Goal: Task Accomplishment & Management: Use online tool/utility

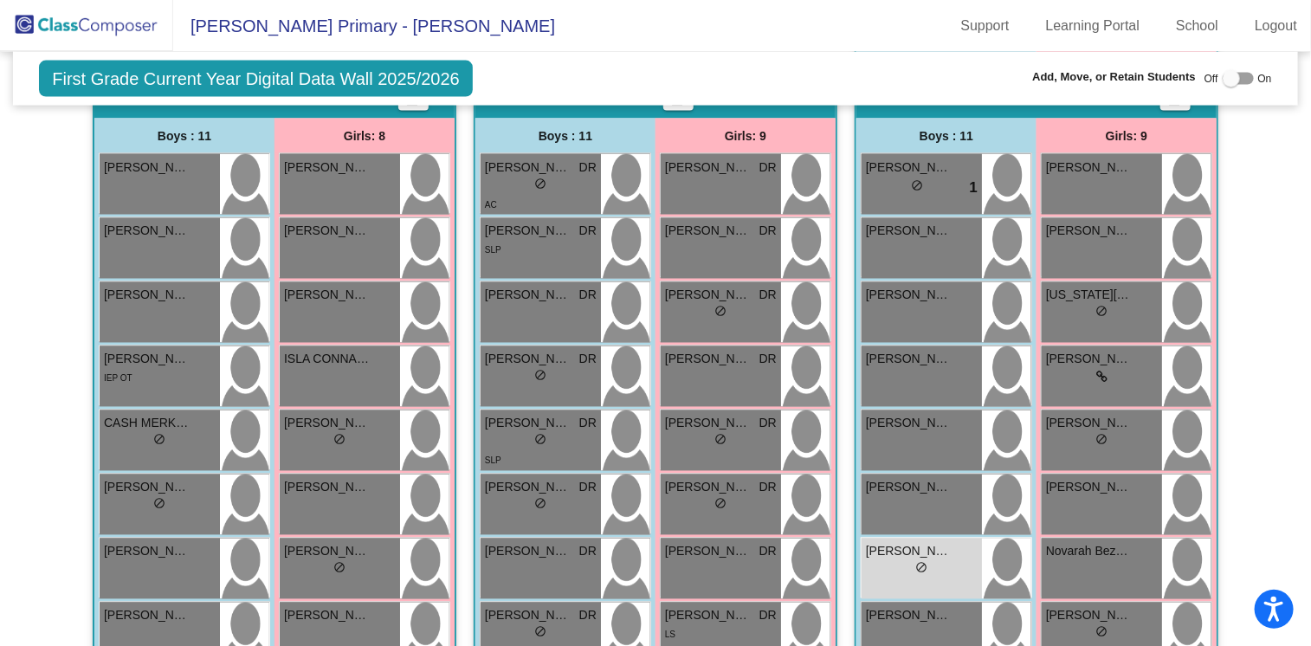
scroll to position [1530, 0]
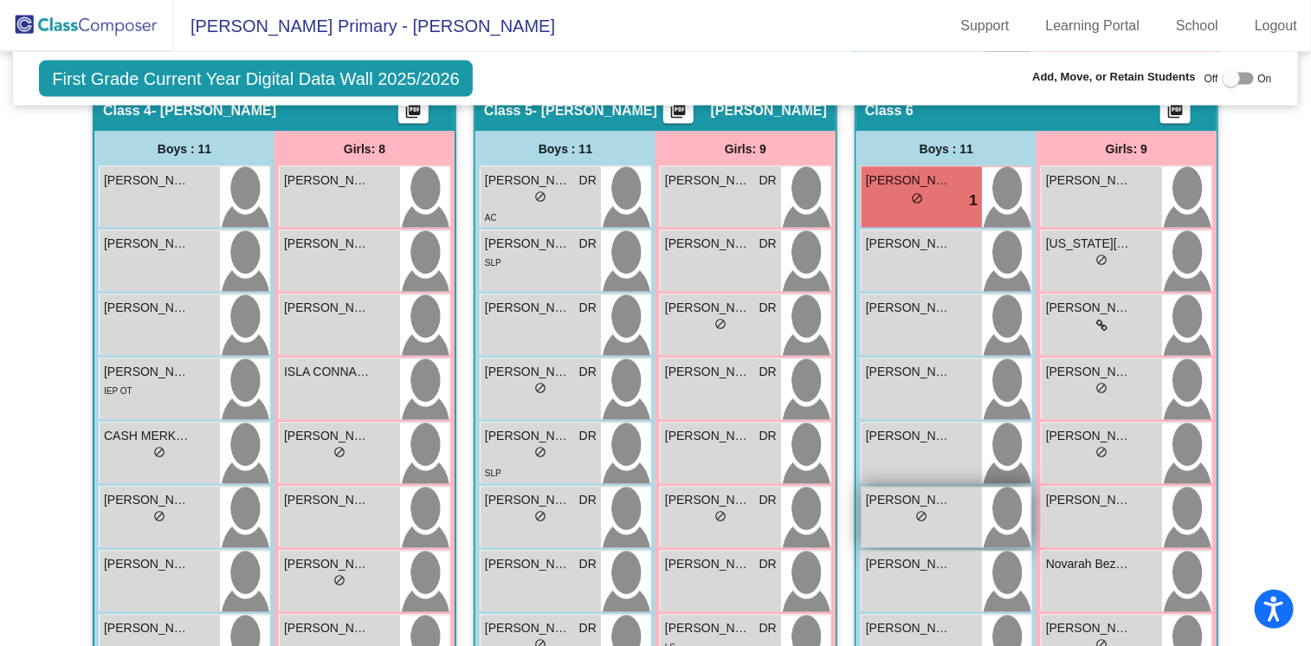
scroll to position [1290, 0]
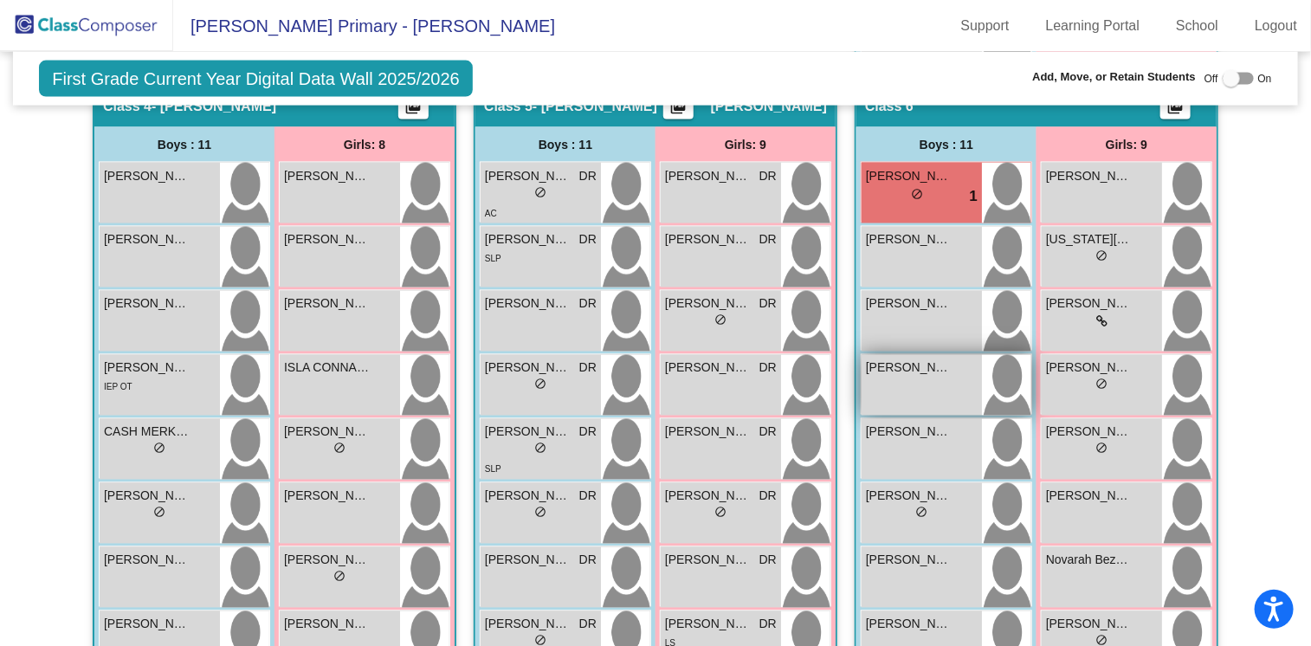
click at [923, 375] on div "DAKOTA WILKINSON lock do_not_disturb_alt" at bounding box center [921, 385] width 120 height 61
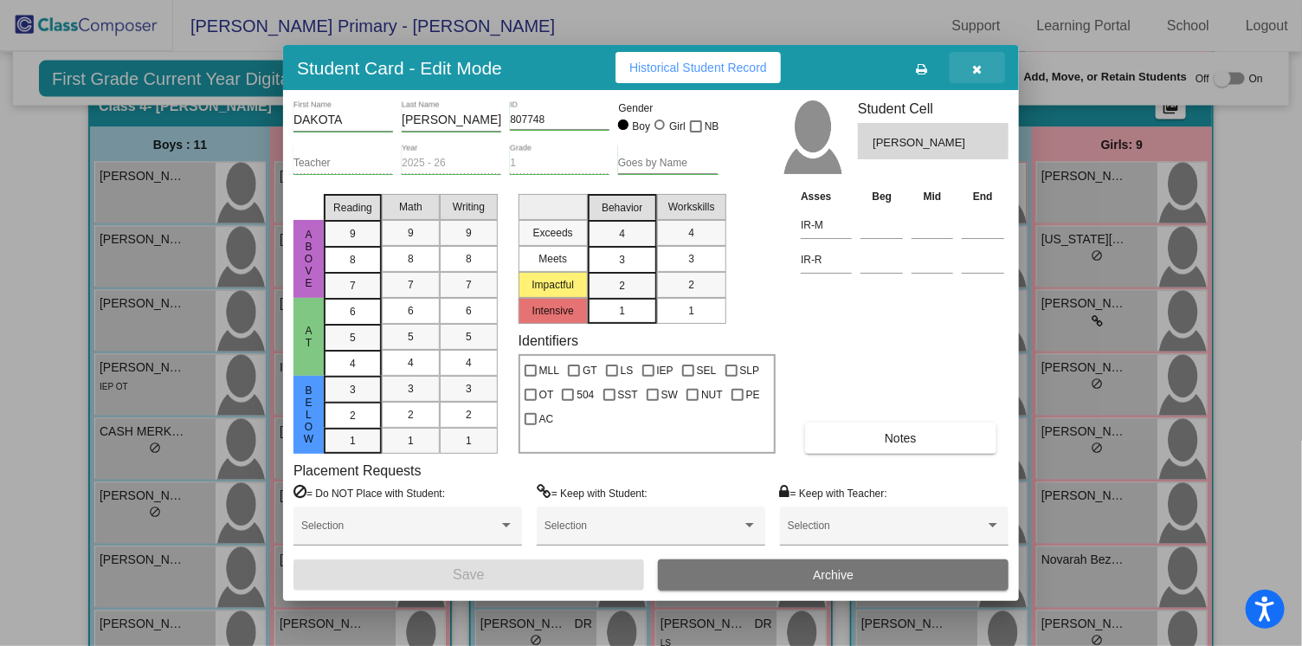
click at [983, 73] on button "button" at bounding box center [977, 67] width 55 height 31
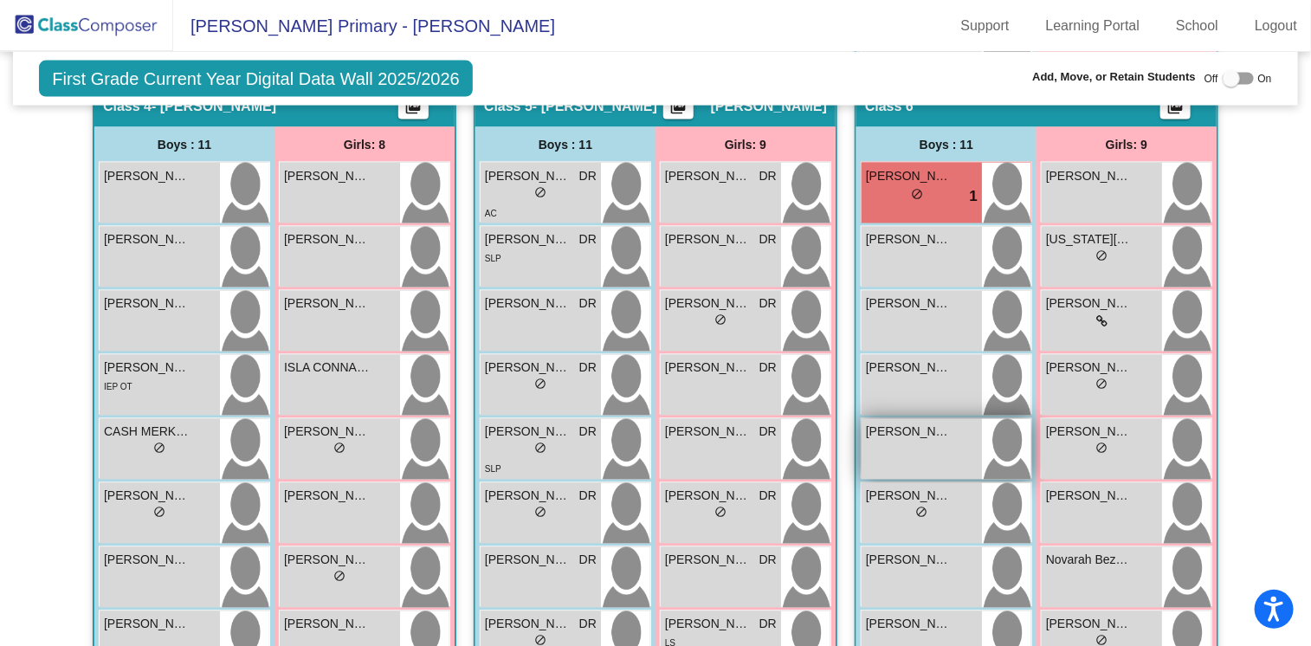
click at [907, 442] on div "DOUGLAS FINK lock do_not_disturb_alt" at bounding box center [921, 449] width 120 height 61
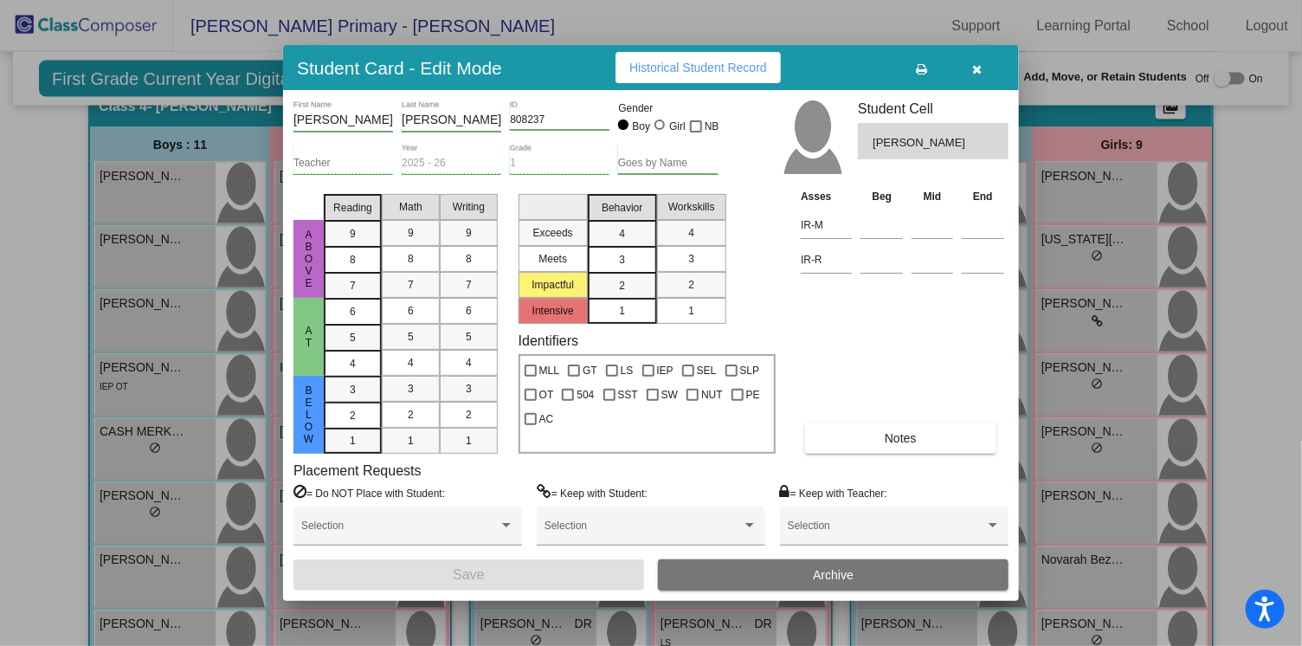
click at [1114, 392] on div at bounding box center [651, 323] width 1302 height 646
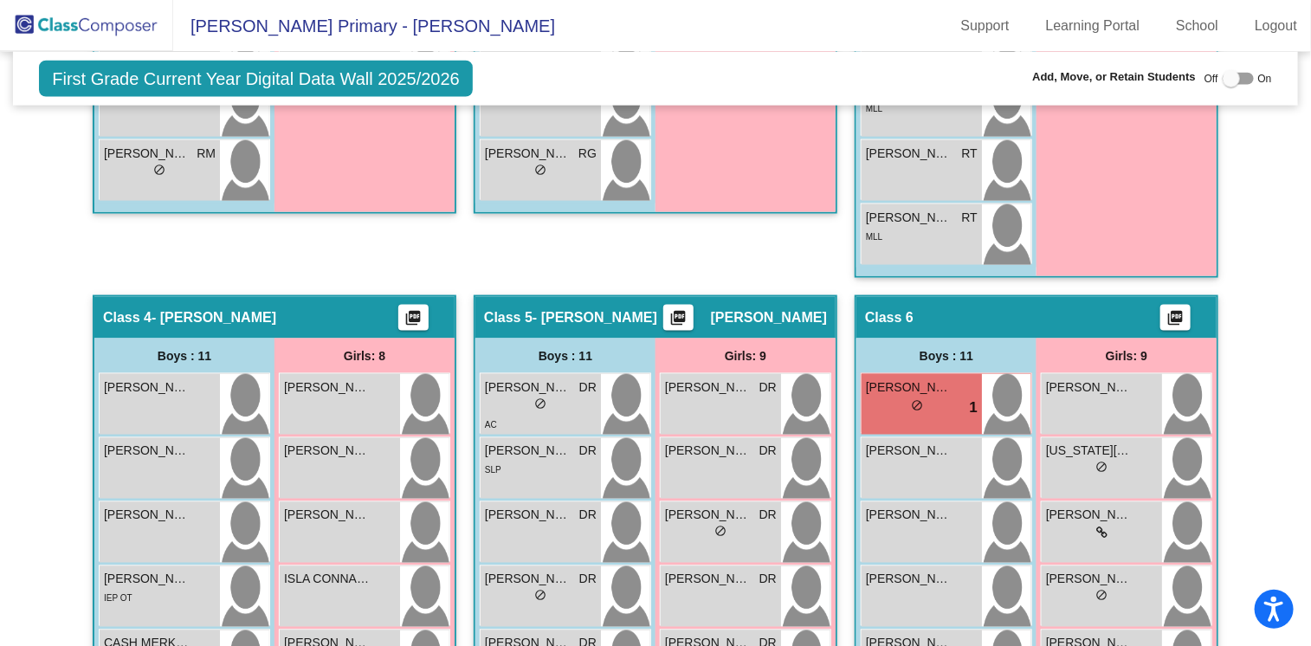
scroll to position [1148, 0]
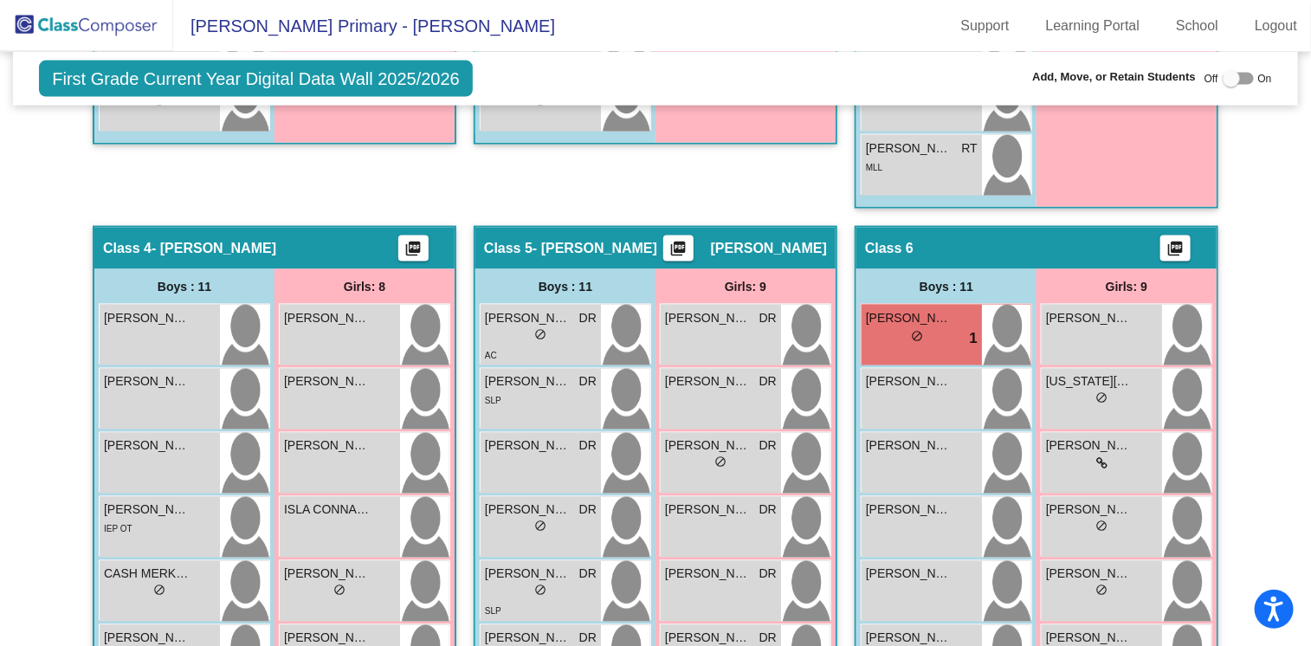
click at [90, 23] on img at bounding box center [86, 25] width 173 height 51
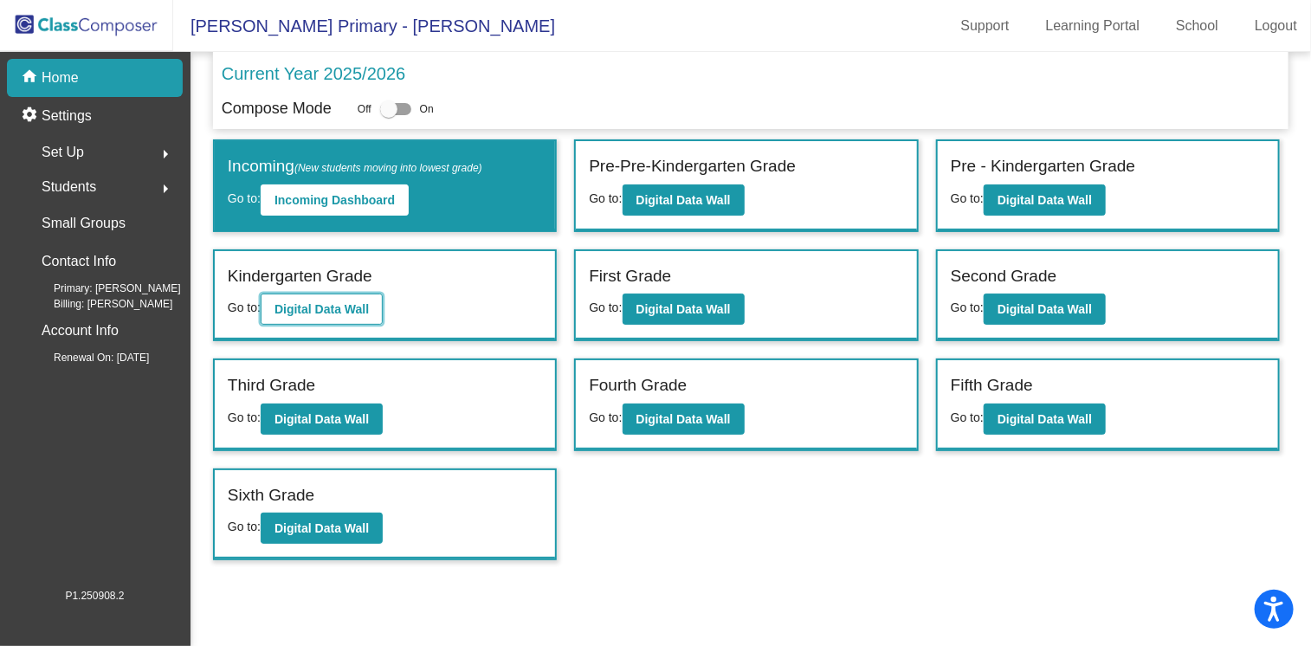
click at [366, 302] on b "Digital Data Wall" at bounding box center [321, 309] width 94 height 14
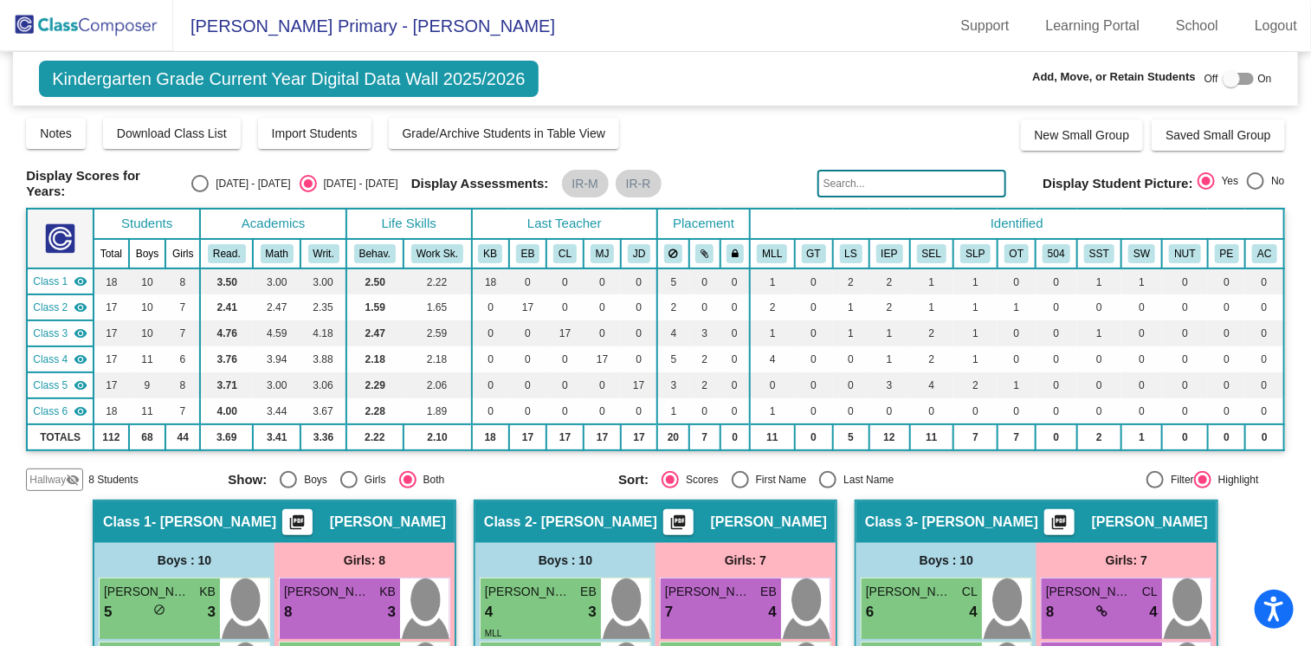
click at [104, 22] on img at bounding box center [86, 25] width 173 height 51
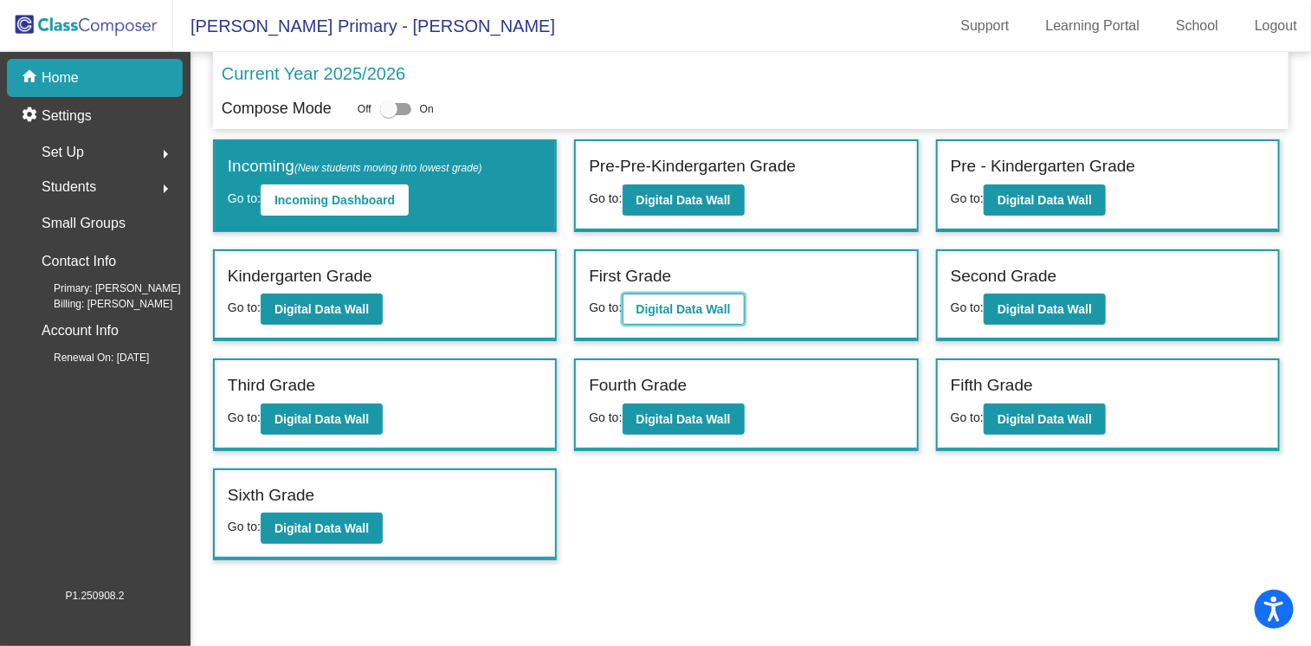
click at [690, 302] on b "Digital Data Wall" at bounding box center [683, 309] width 94 height 14
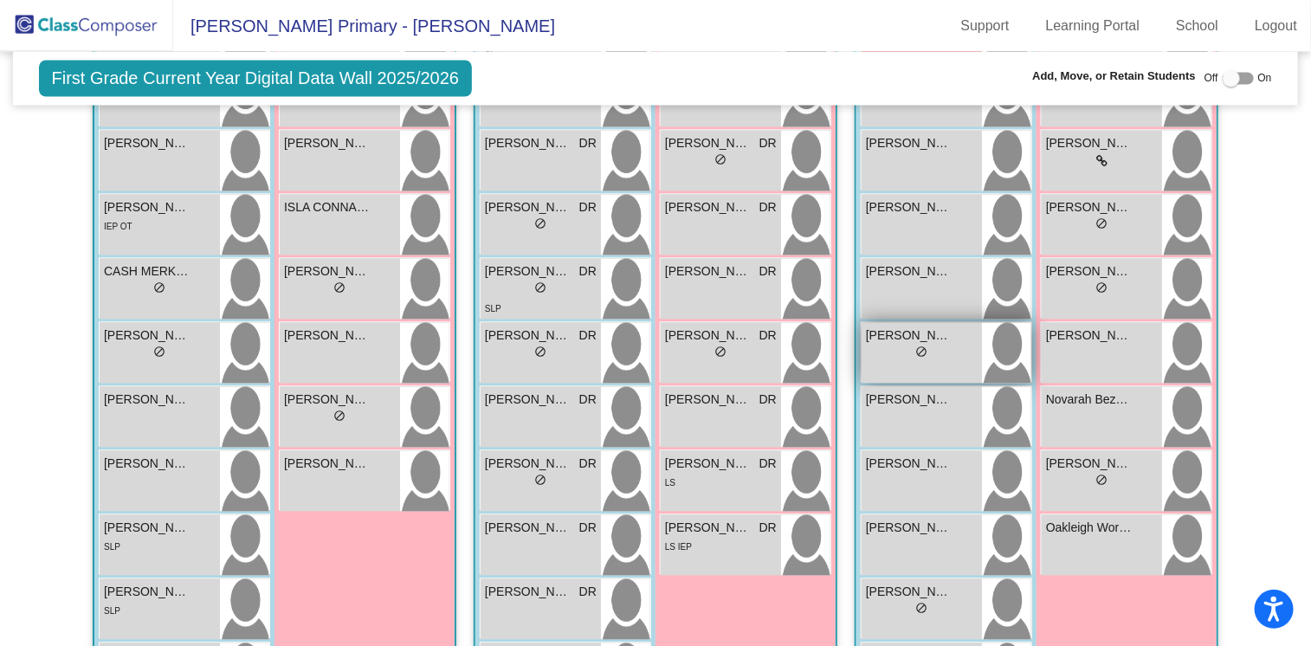
scroll to position [1451, 0]
click at [944, 352] on div "lock do_not_disturb_alt" at bounding box center [922, 354] width 112 height 18
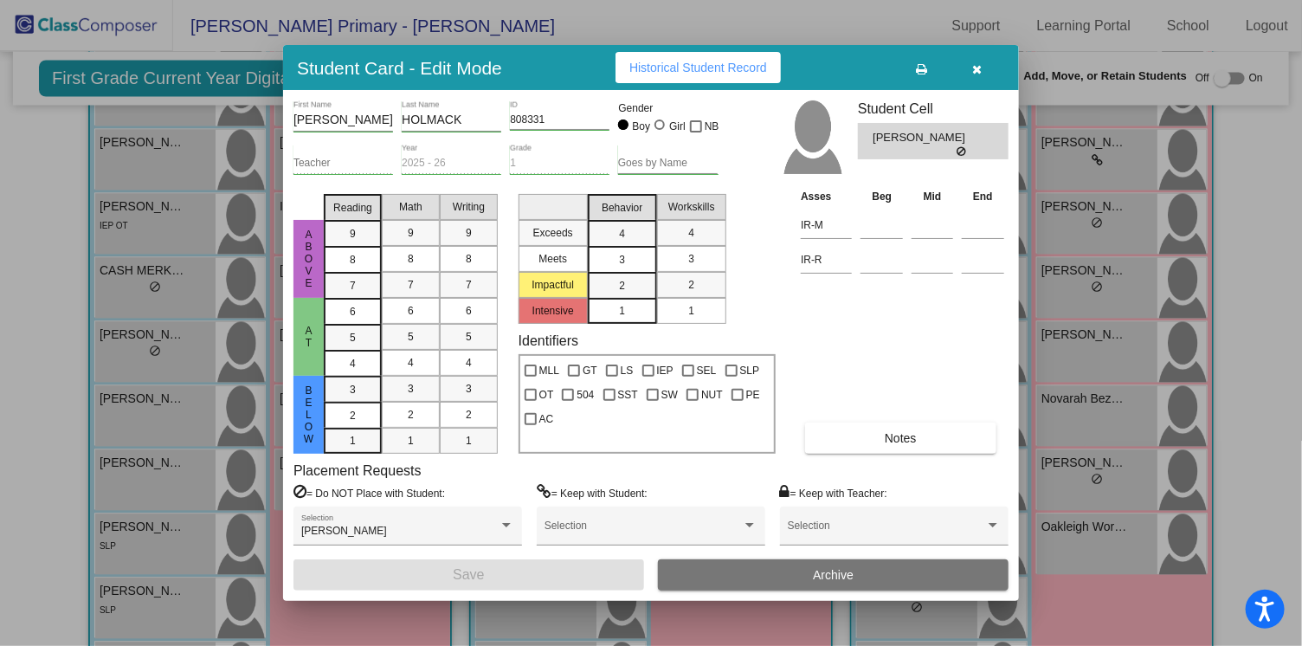
click at [1071, 383] on div at bounding box center [651, 323] width 1302 height 646
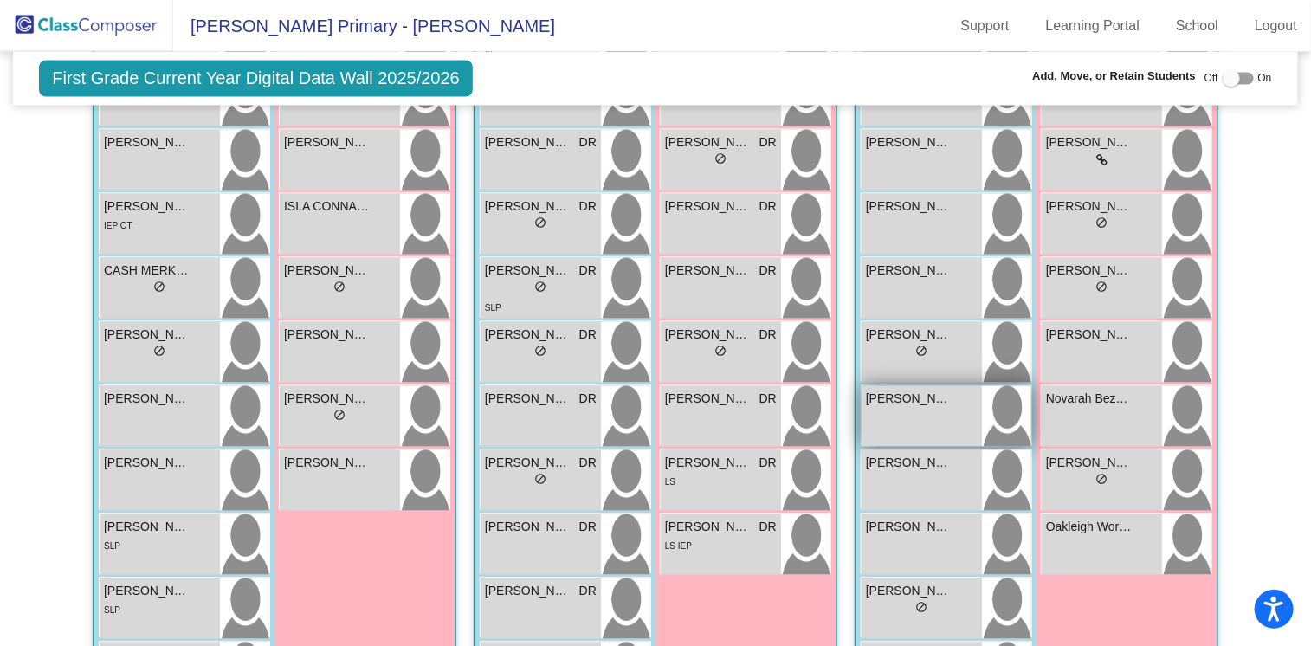
click at [923, 406] on div "Jack Komorowski lock do_not_disturb_alt" at bounding box center [921, 416] width 120 height 61
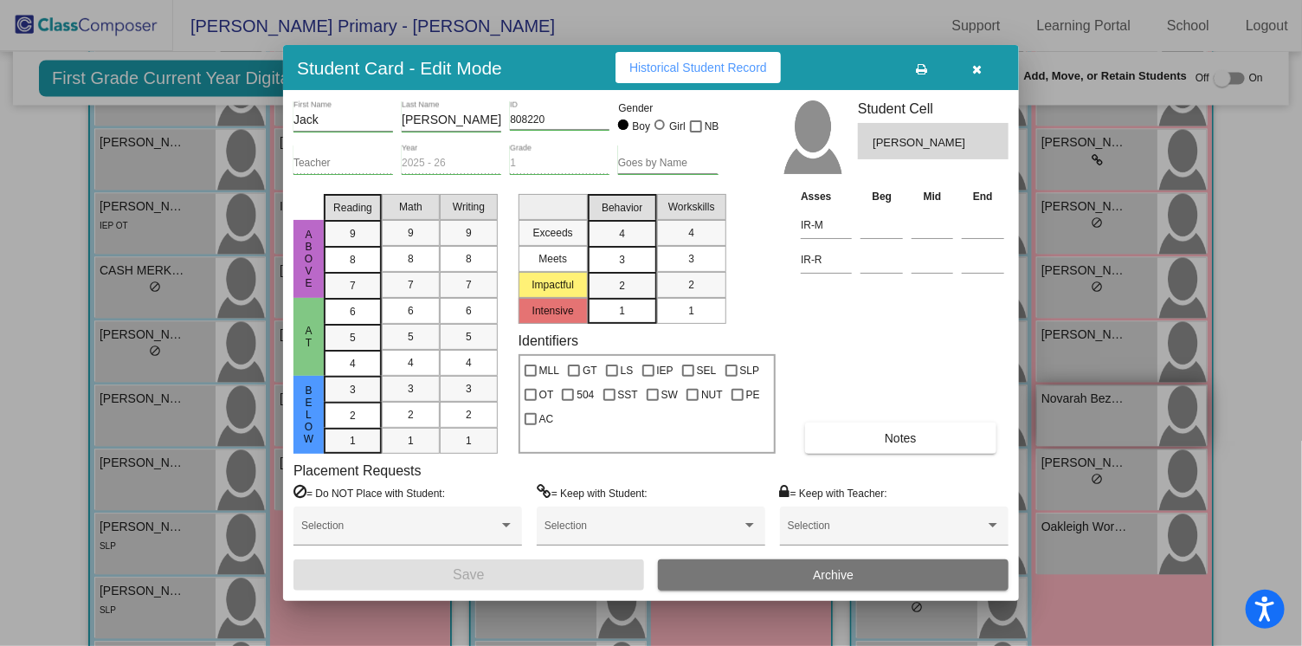
click at [1064, 398] on div at bounding box center [651, 323] width 1302 height 646
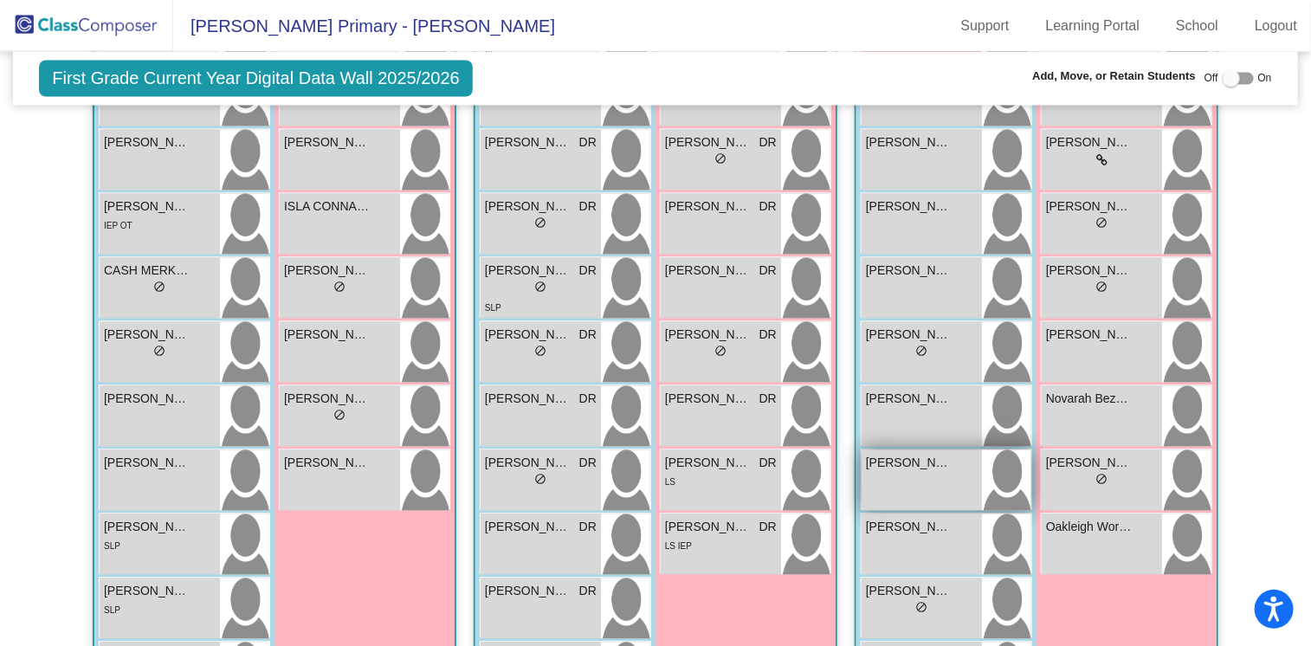
click at [901, 474] on div "LIAM SHIPLEY lock do_not_disturb_alt" at bounding box center [921, 480] width 120 height 61
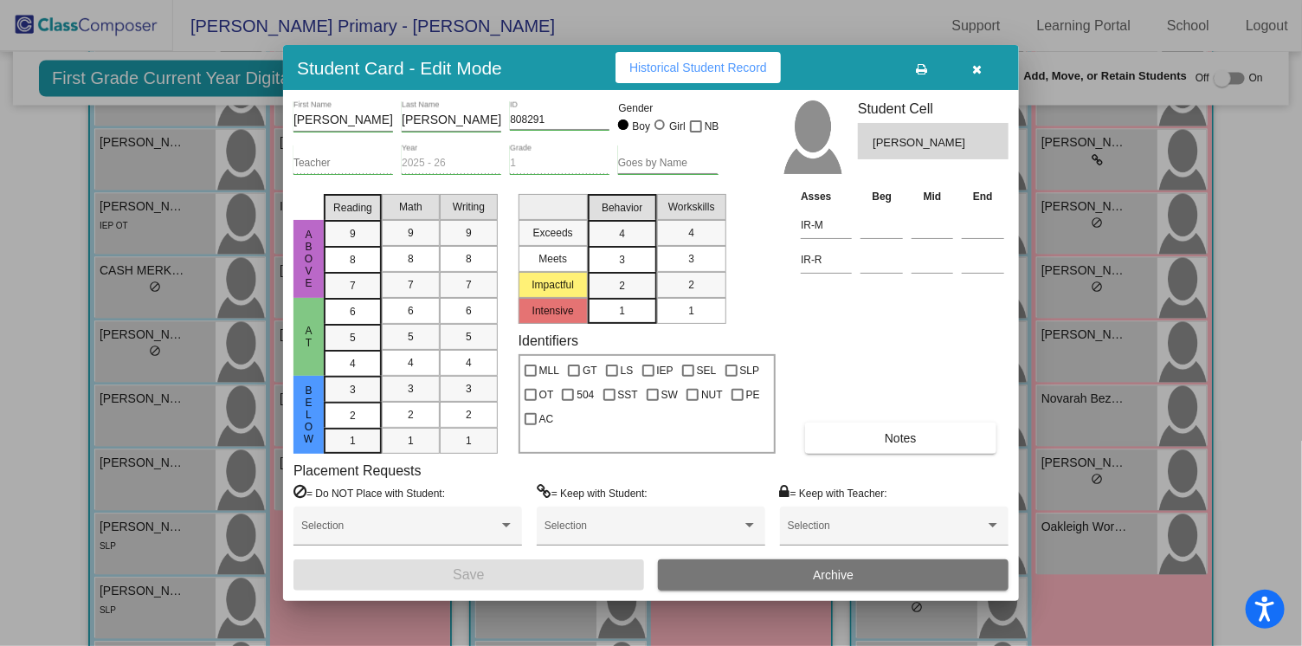
click at [1093, 611] on div at bounding box center [651, 323] width 1302 height 646
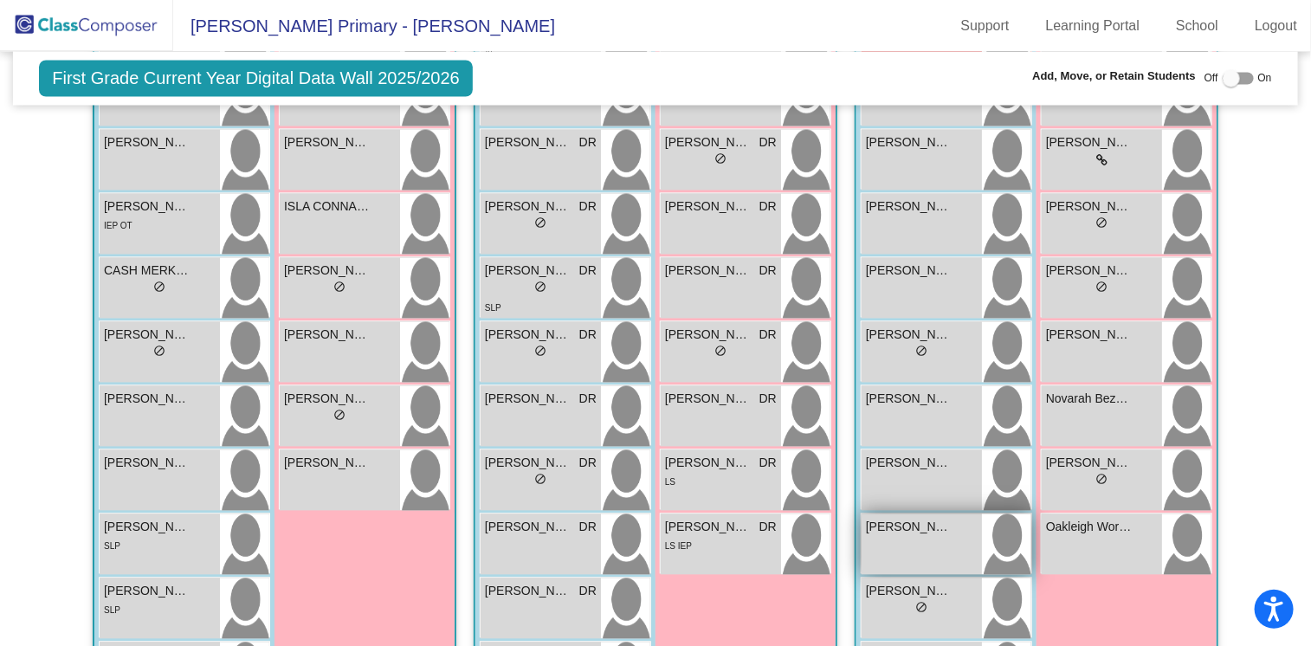
scroll to position [1530, 0]
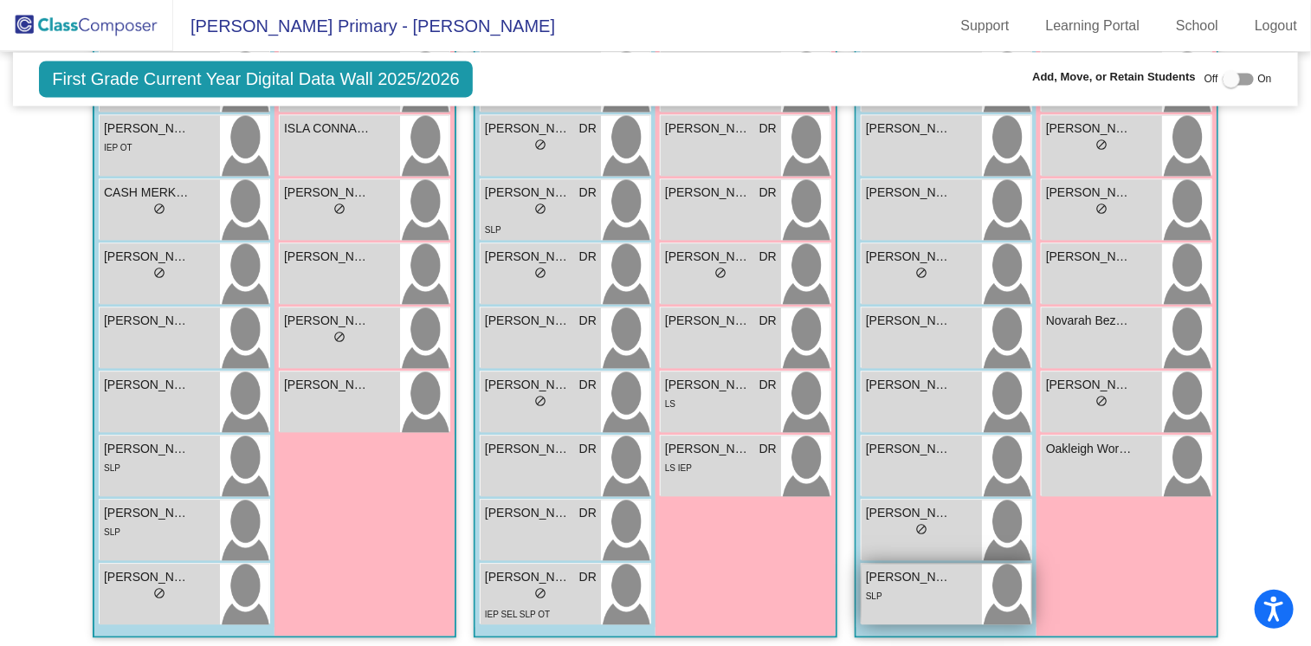
click at [925, 594] on div "SLP" at bounding box center [922, 595] width 112 height 18
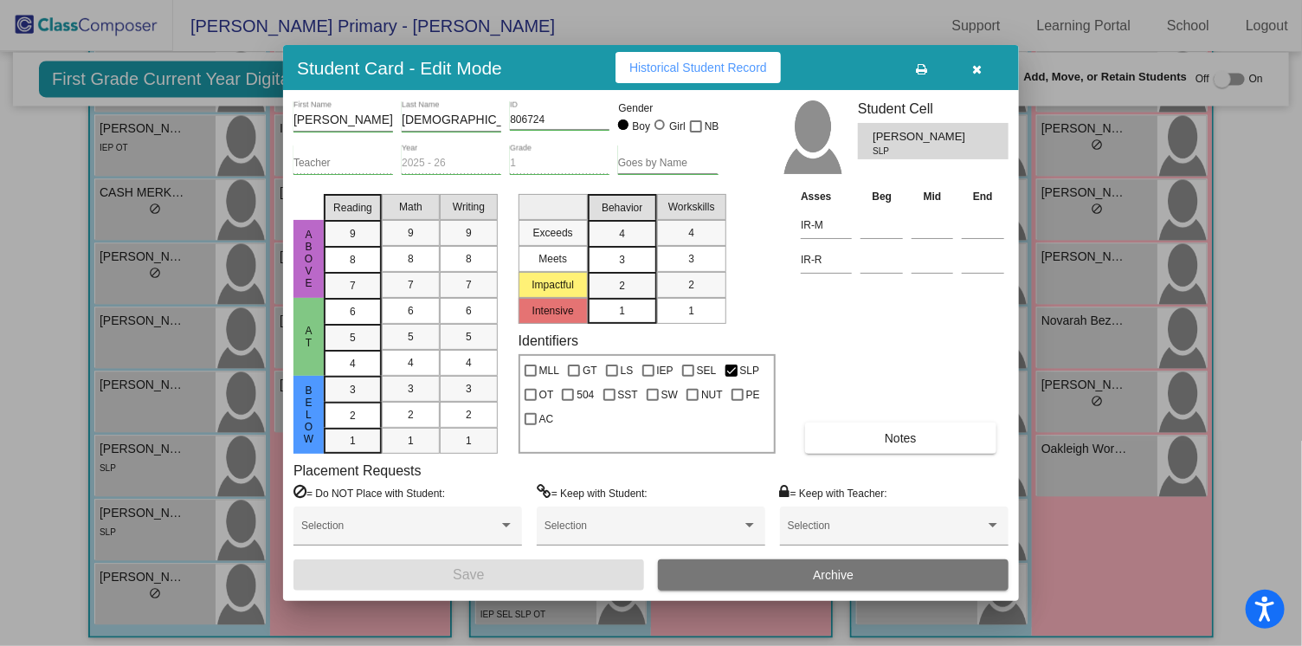
click at [1115, 572] on div at bounding box center [651, 323] width 1302 height 646
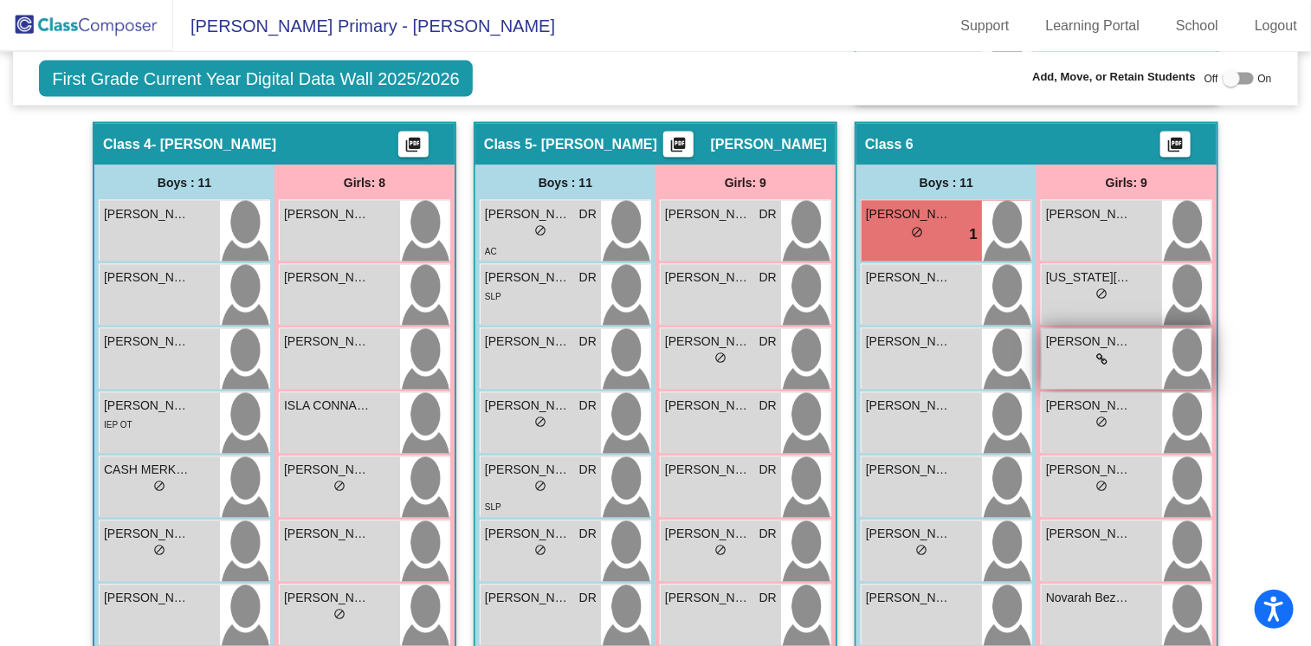
scroll to position [1130, 0]
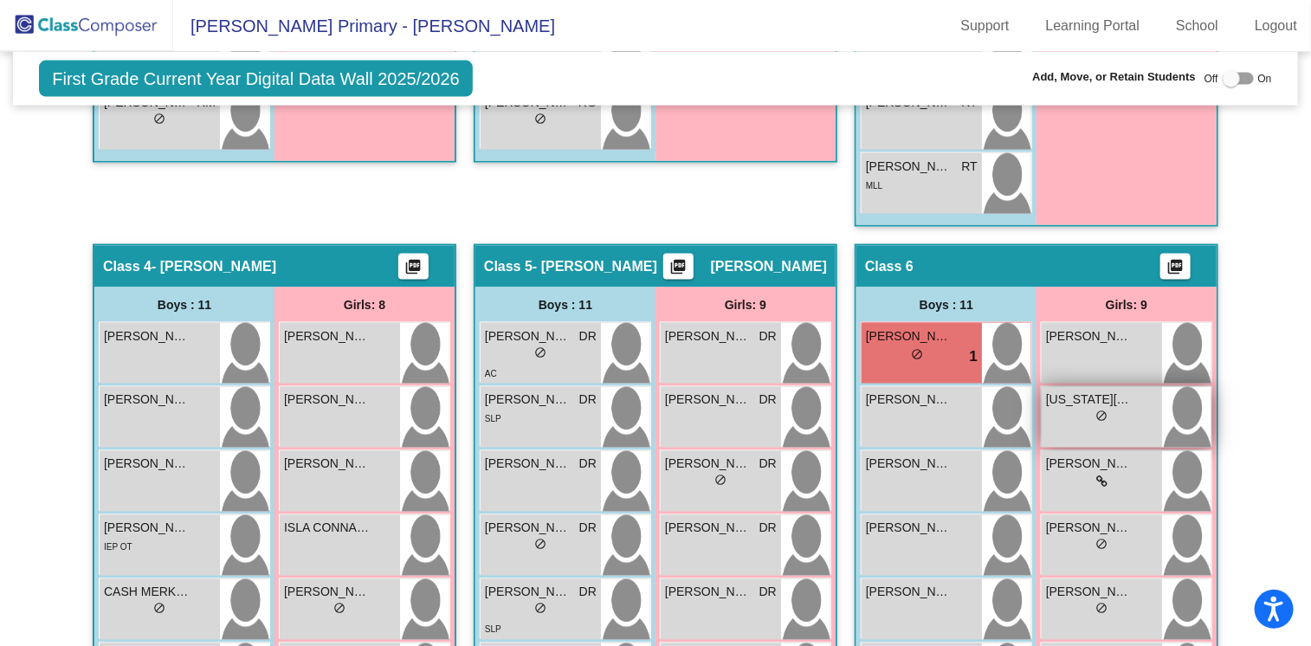
click at [1136, 415] on div "lock do_not_disturb_alt" at bounding box center [1102, 418] width 112 height 18
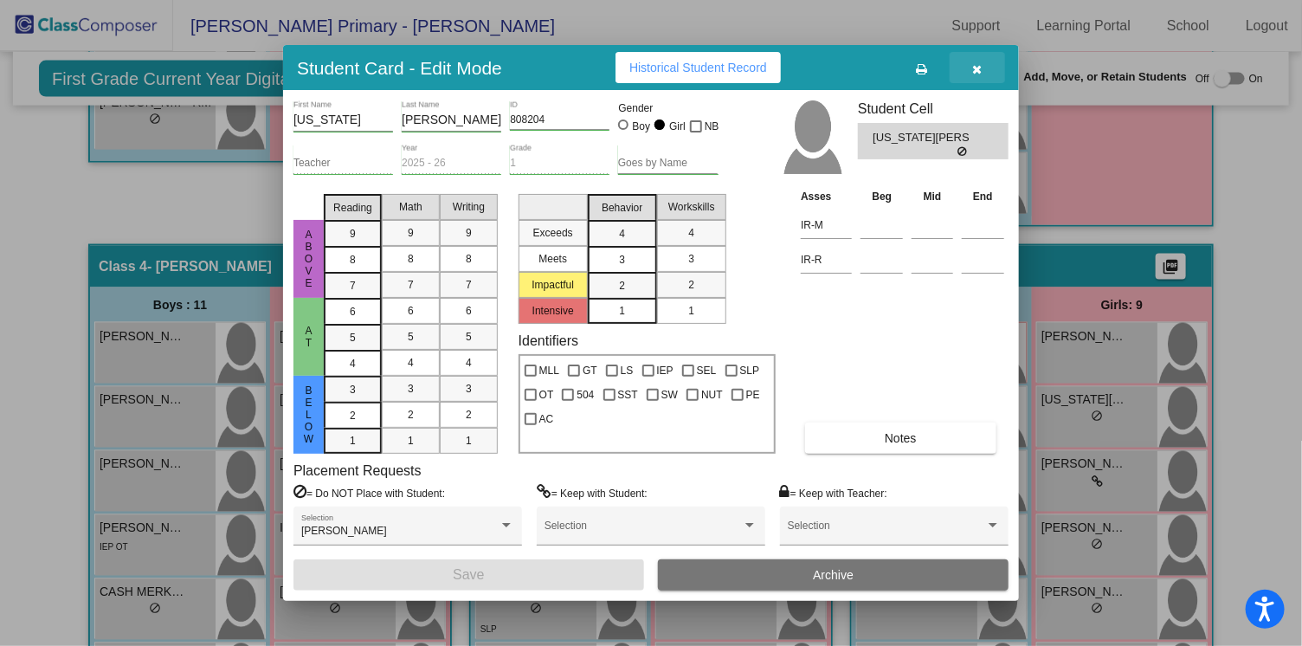
click at [973, 69] on icon "button" at bounding box center [978, 69] width 10 height 12
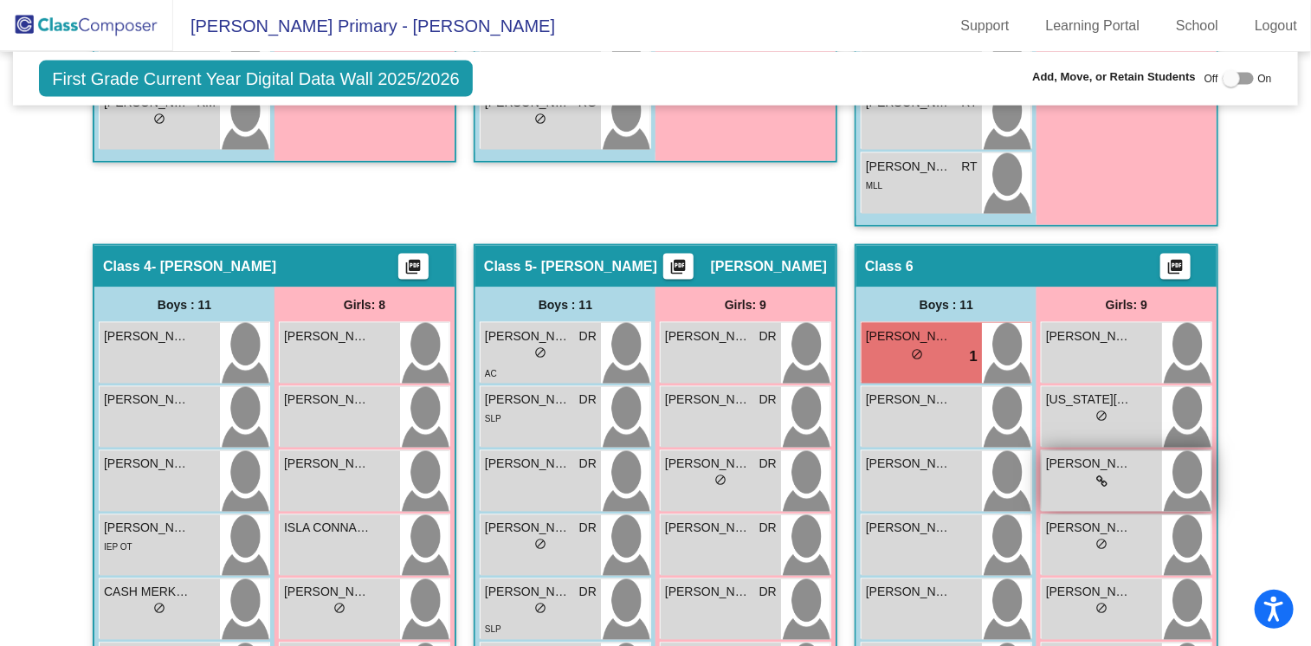
click at [1109, 476] on div "lock do_not_disturb_alt" at bounding box center [1102, 483] width 112 height 18
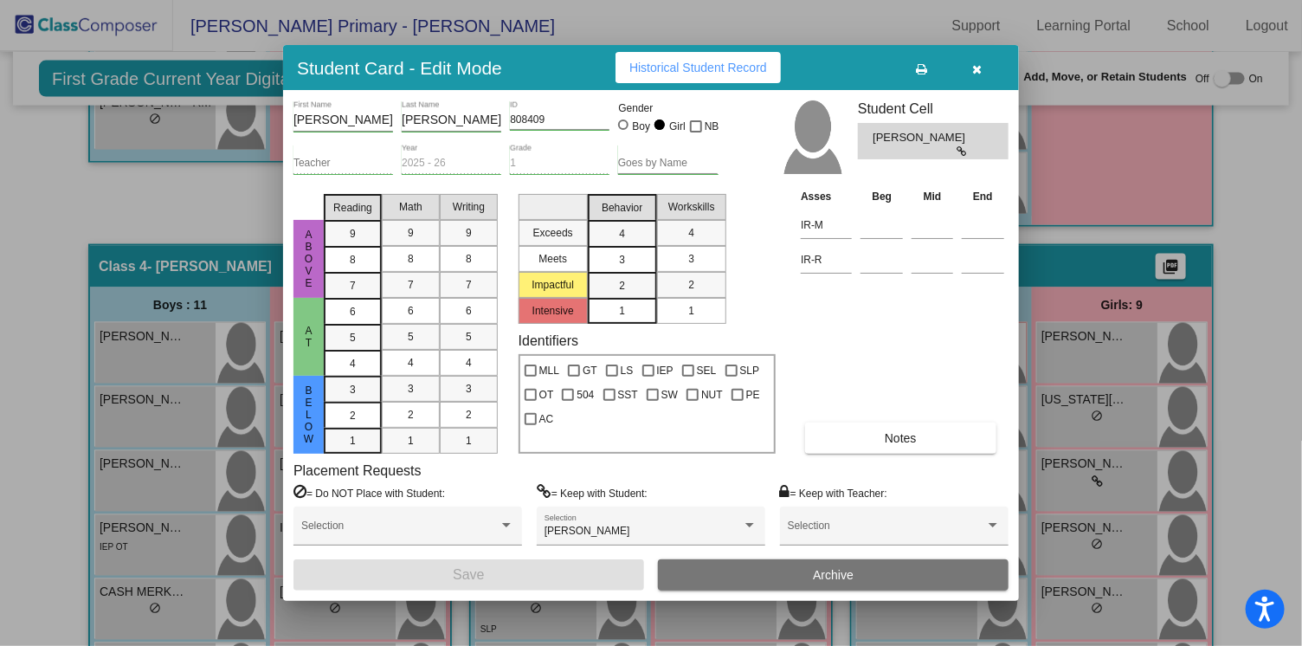
click at [59, 206] on div at bounding box center [651, 323] width 1302 height 646
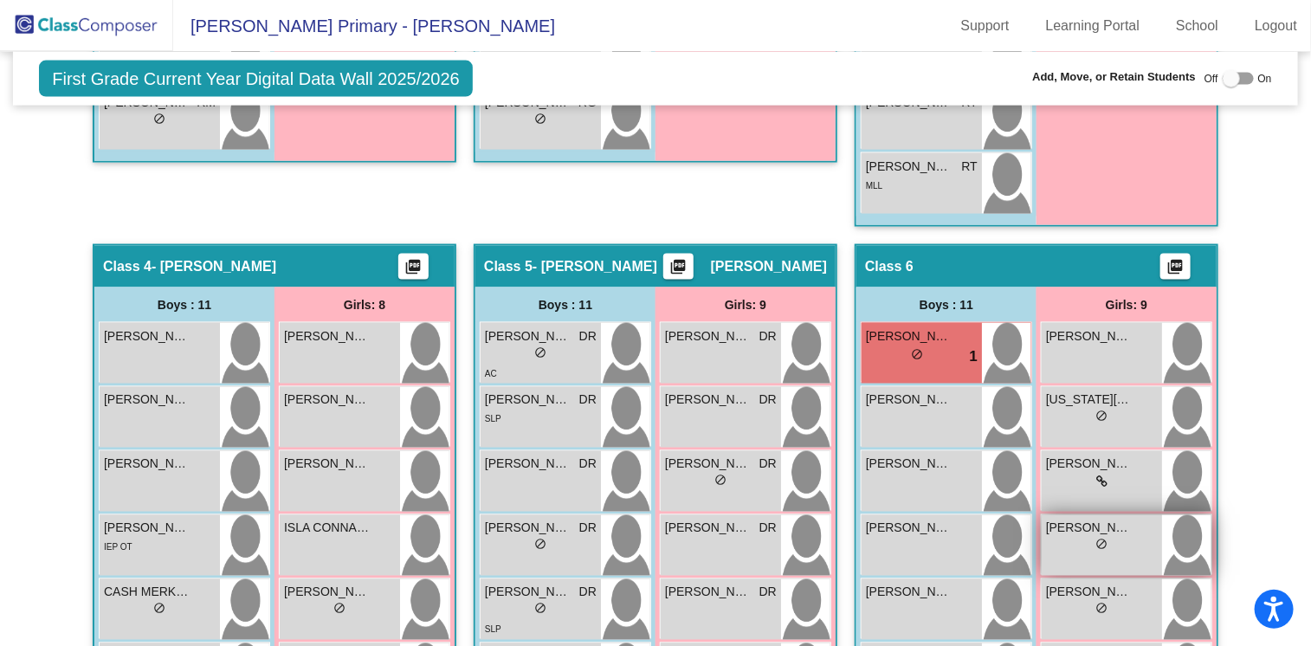
scroll to position [1173, 0]
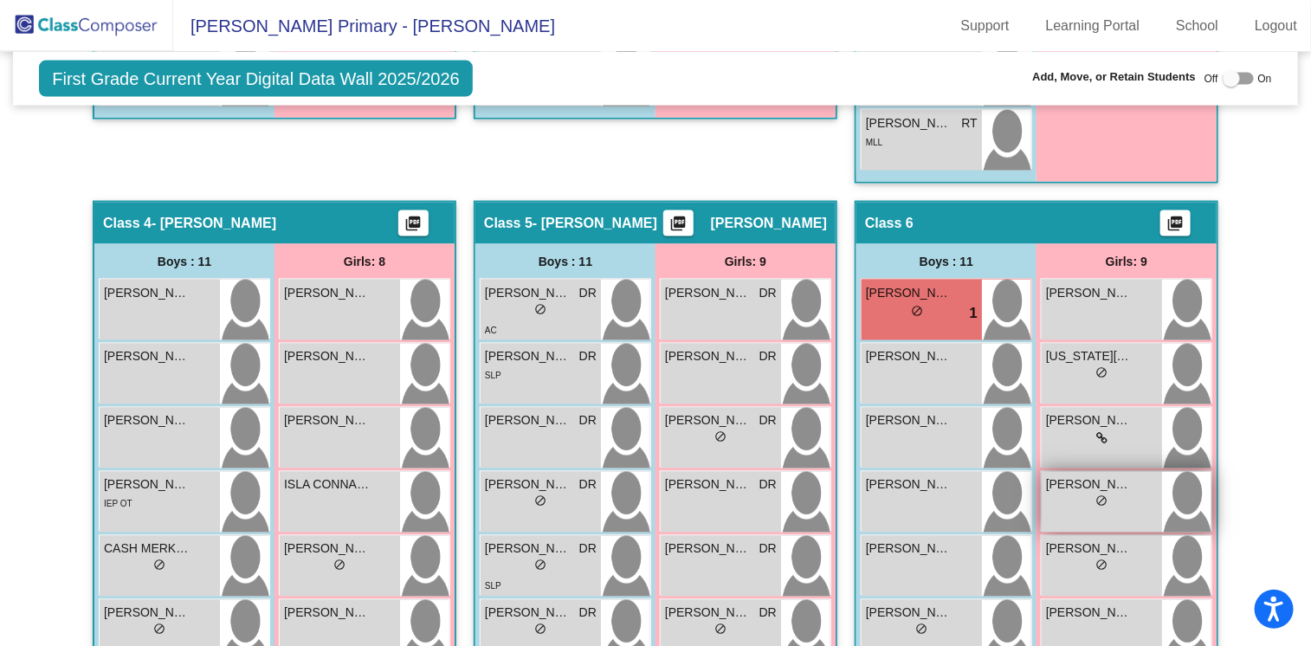
click at [1121, 494] on div "lock do_not_disturb_alt" at bounding box center [1102, 503] width 112 height 18
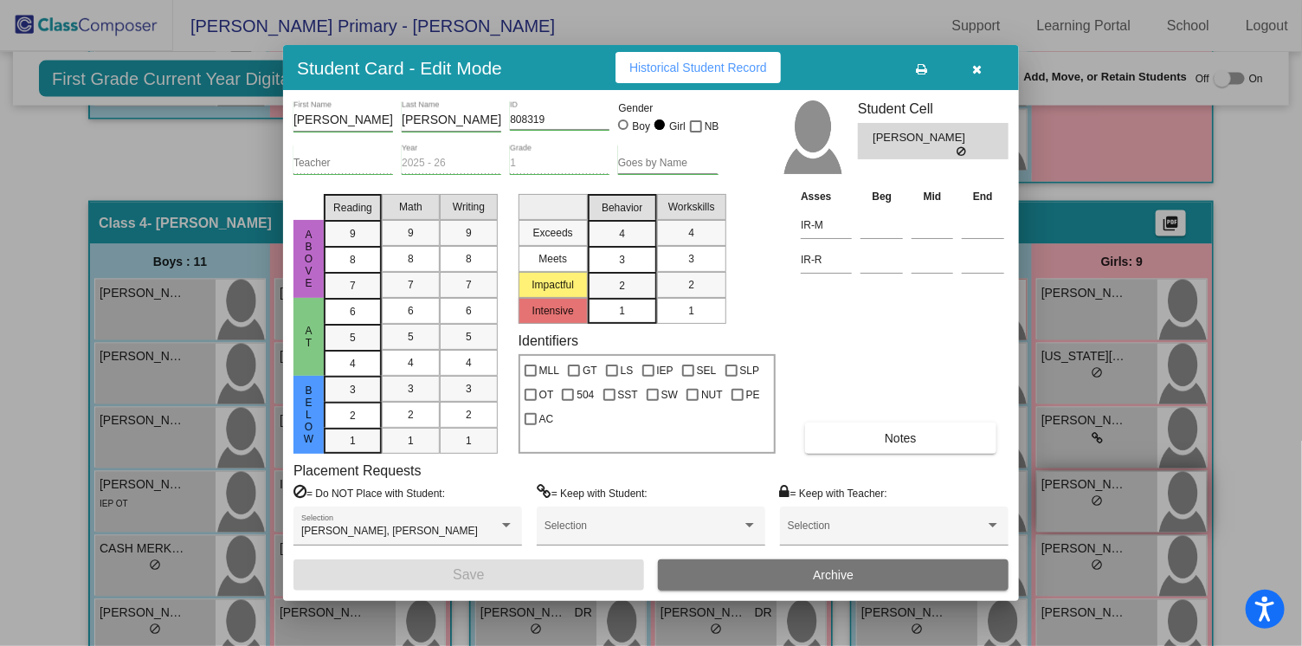
click at [1165, 464] on div at bounding box center [651, 323] width 1302 height 646
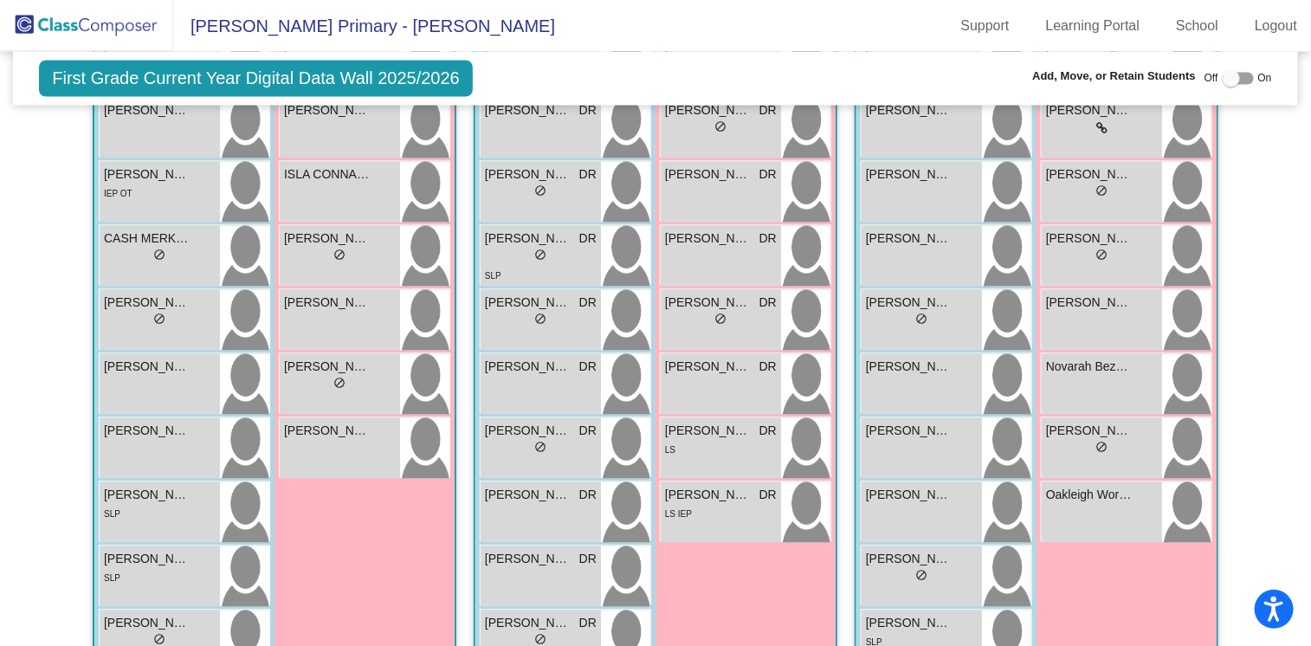
scroll to position [1530, 0]
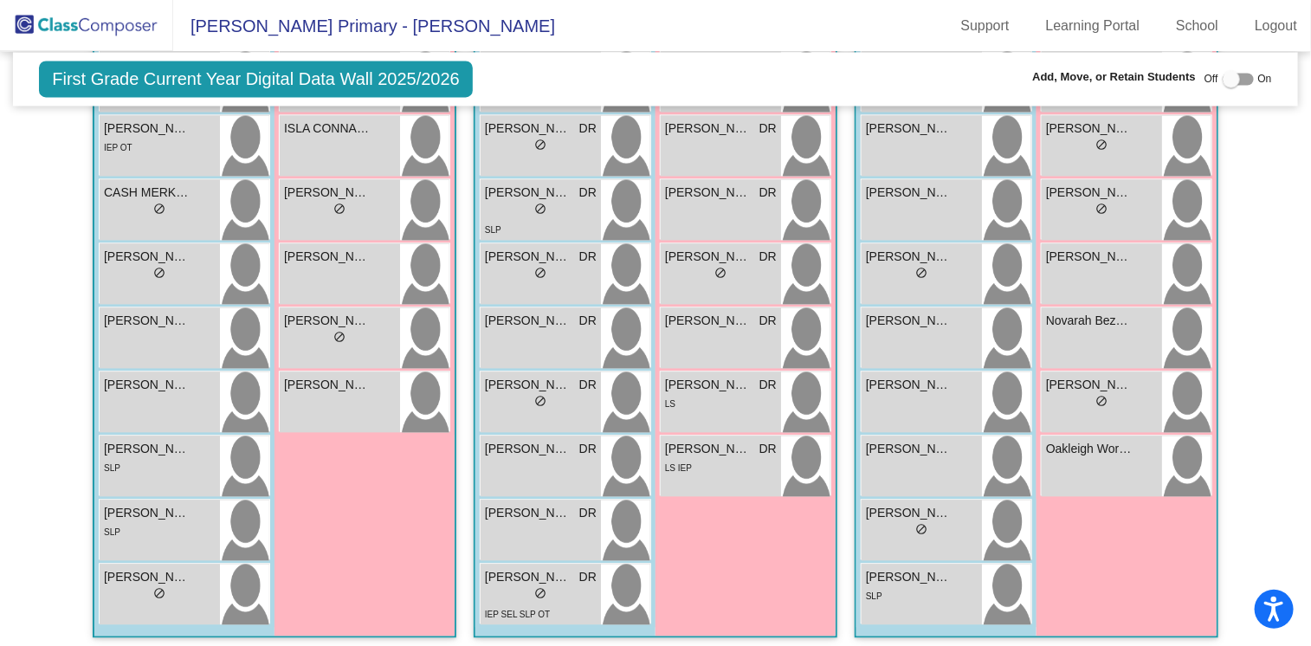
click at [190, 75] on span "First Grade Current Year Digital Data Wall 2025/2026" at bounding box center [256, 79] width 434 height 36
click at [112, 23] on img at bounding box center [86, 25] width 173 height 51
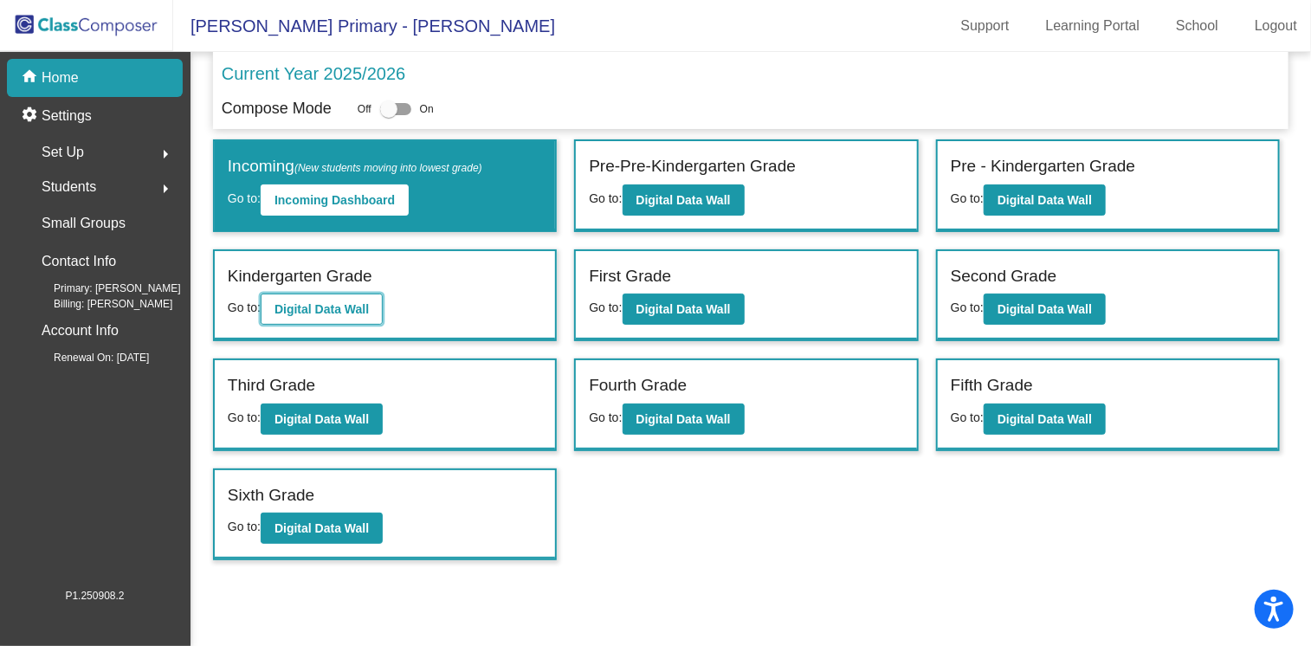
click at [337, 303] on b "Digital Data Wall" at bounding box center [321, 309] width 94 height 14
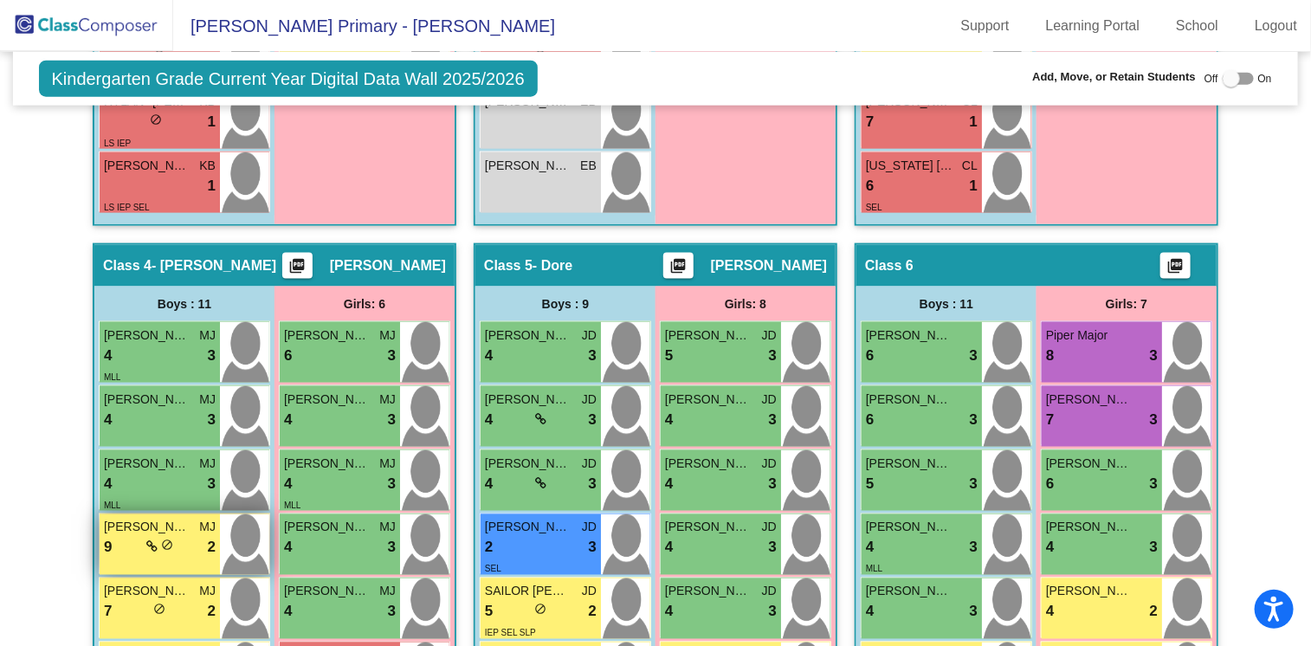
scroll to position [1009, 0]
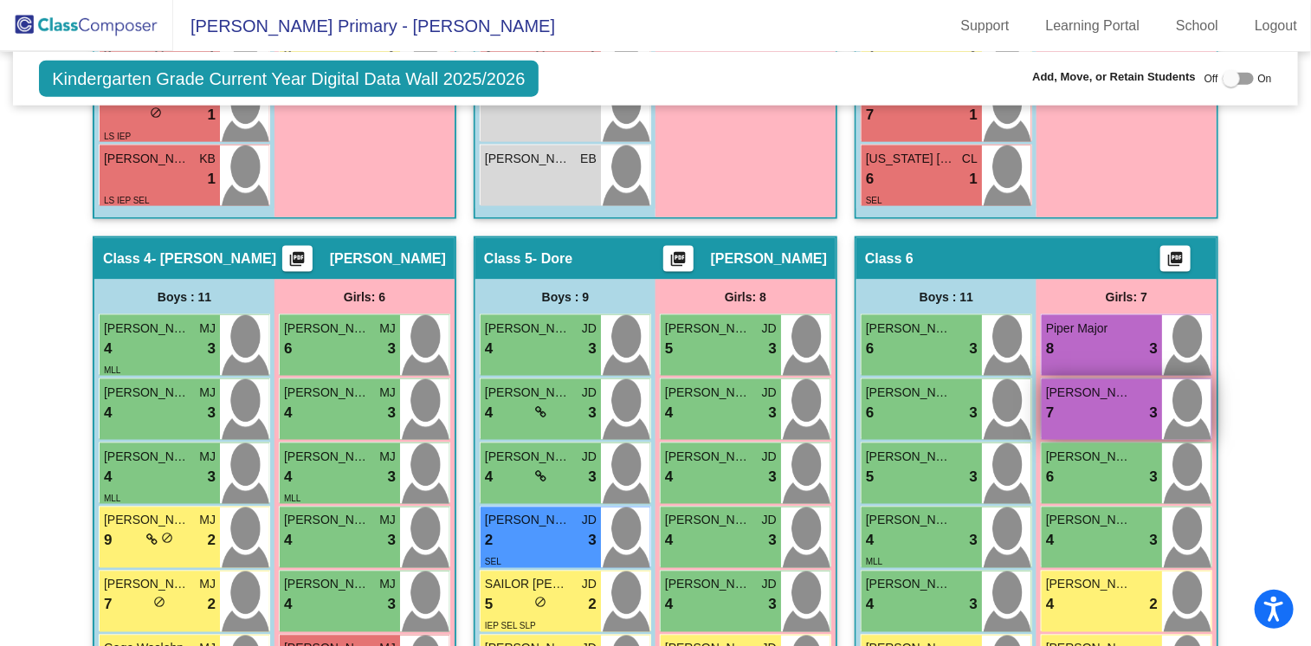
click at [1075, 402] on div "7 lock do_not_disturb_alt 3" at bounding box center [1102, 413] width 112 height 23
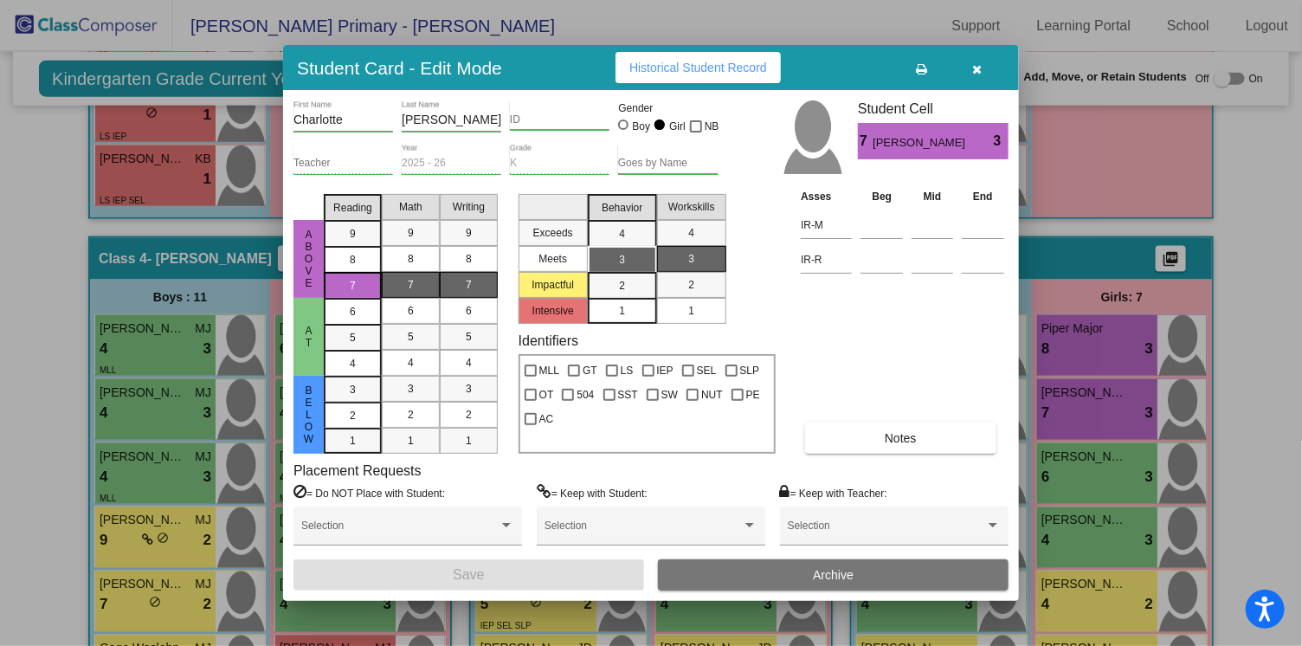
click at [1111, 196] on div at bounding box center [651, 323] width 1302 height 646
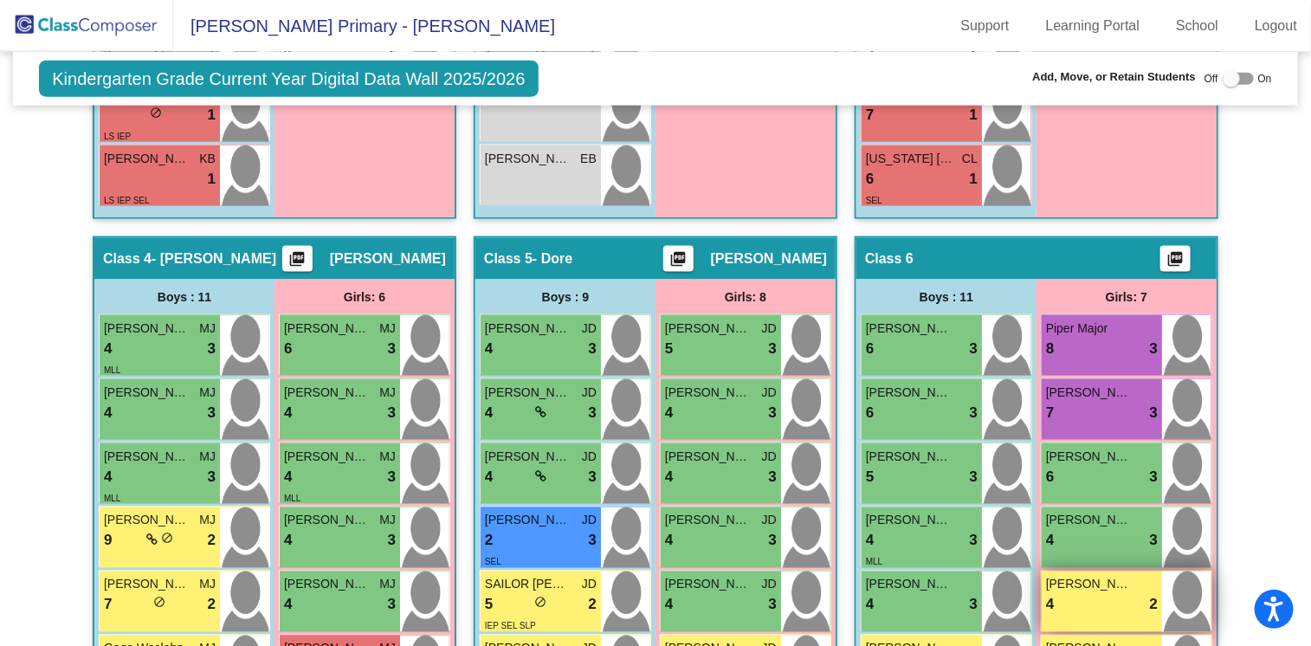
click at [1110, 576] on span "Navaeh Mitchell" at bounding box center [1089, 585] width 87 height 18
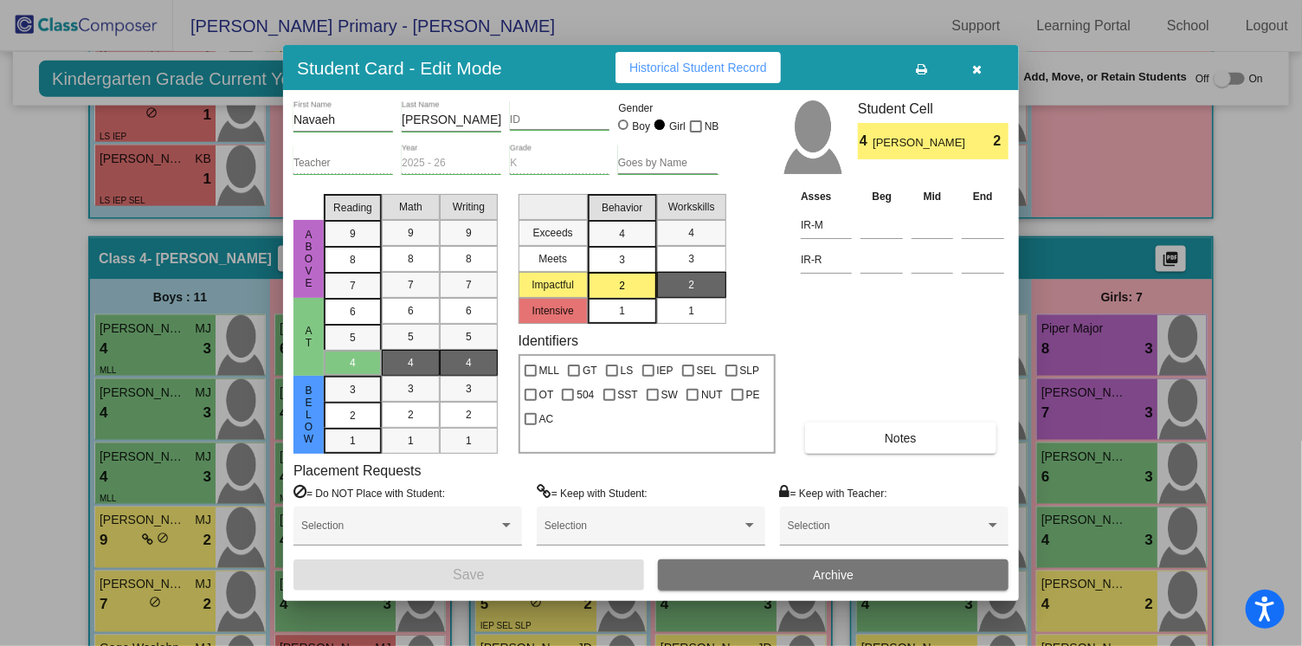
click at [978, 70] on icon "button" at bounding box center [978, 69] width 10 height 12
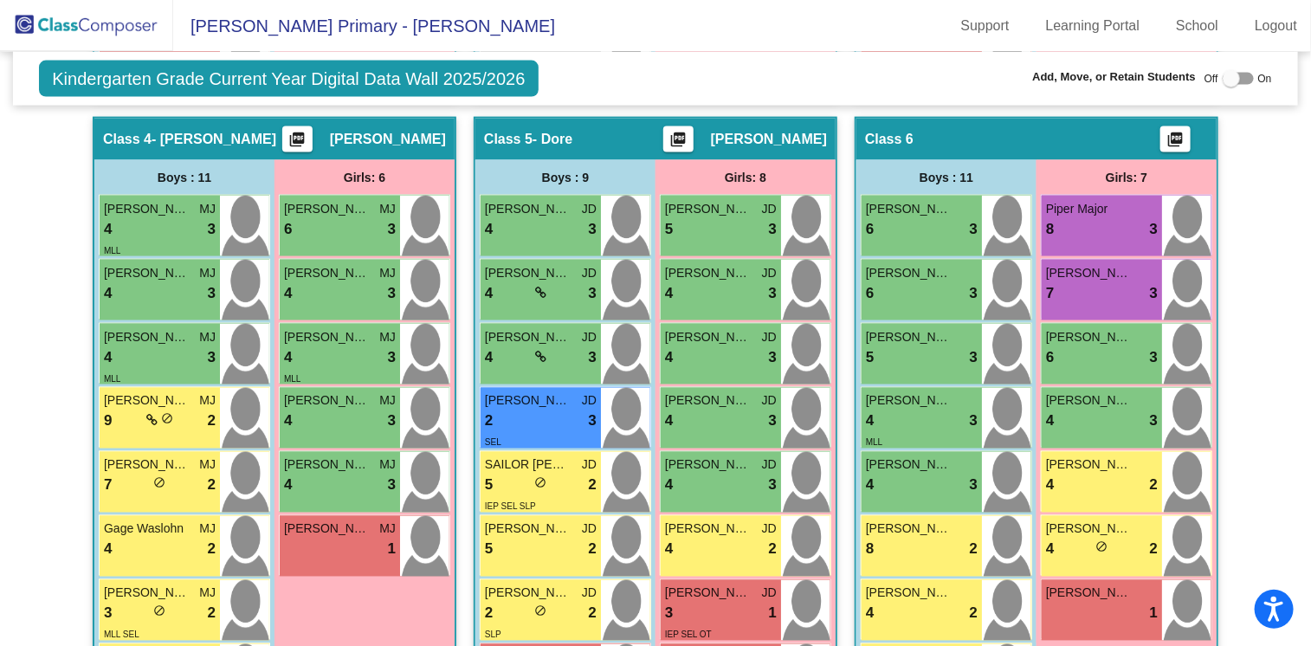
scroll to position [1130, 0]
